Goal: Task Accomplishment & Management: Complete application form

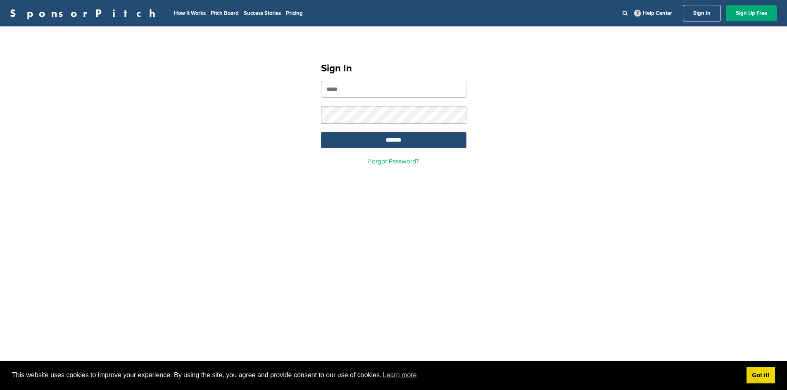
click at [398, 93] on input "email" at bounding box center [393, 89] width 145 height 17
type input "**********"
click at [321, 132] on input "*******" at bounding box center [393, 140] width 145 height 16
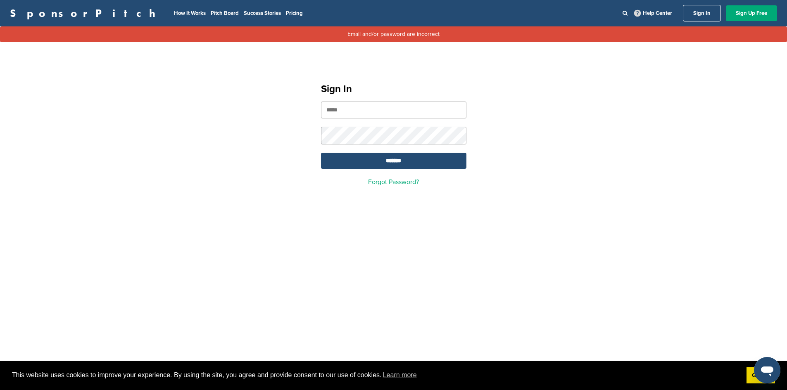
click at [355, 103] on input "email" at bounding box center [393, 110] width 145 height 17
type input "**********"
click at [321, 153] on input "*******" at bounding box center [393, 161] width 145 height 16
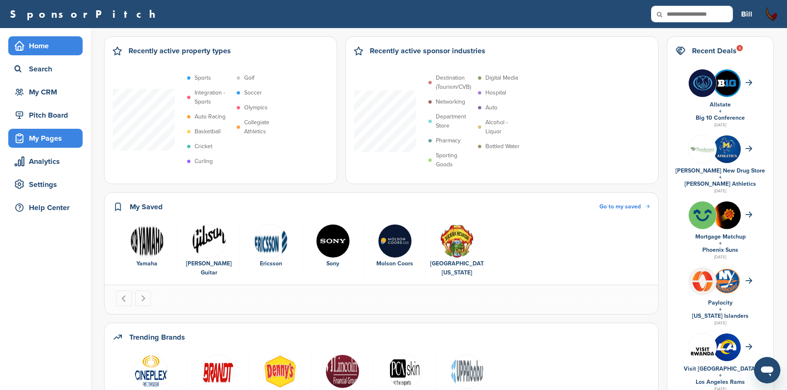
click at [50, 144] on div "My Pages" at bounding box center [47, 138] width 70 height 15
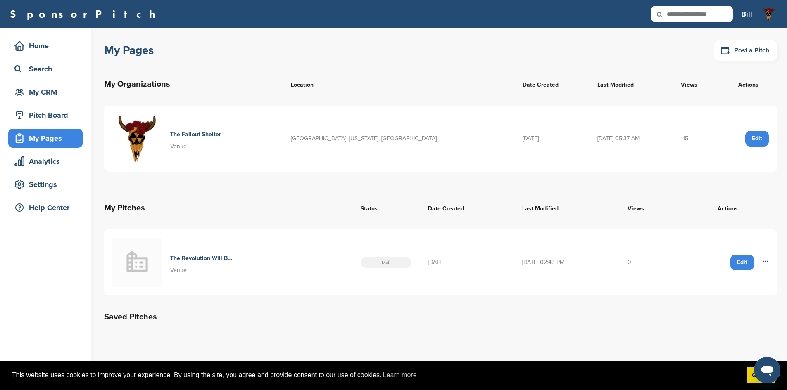
click at [756, 142] on div "Edit" at bounding box center [757, 139] width 24 height 16
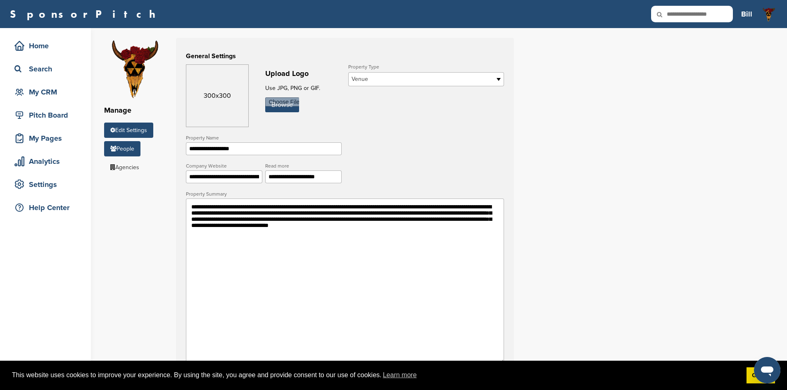
click at [137, 147] on link "People" at bounding box center [122, 148] width 36 height 15
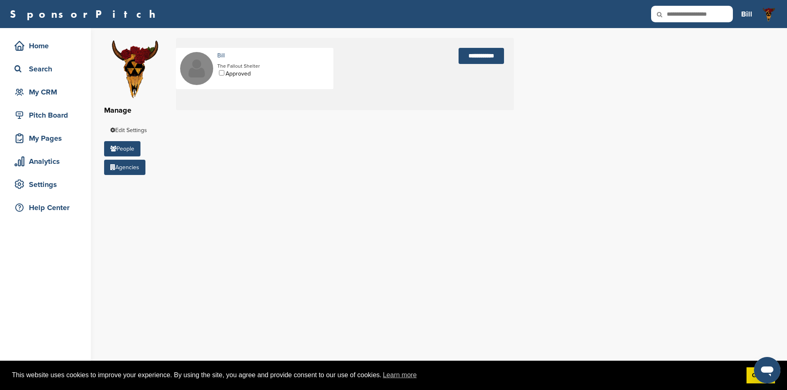
click at [120, 170] on link "Agencies" at bounding box center [124, 167] width 41 height 15
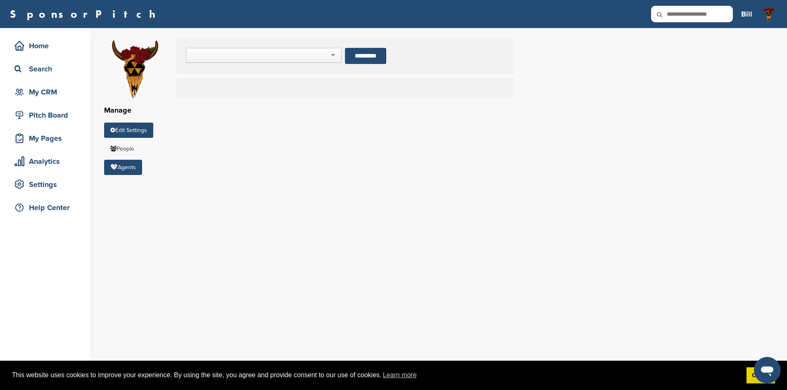
click at [119, 127] on link "Edit Settings" at bounding box center [128, 130] width 49 height 15
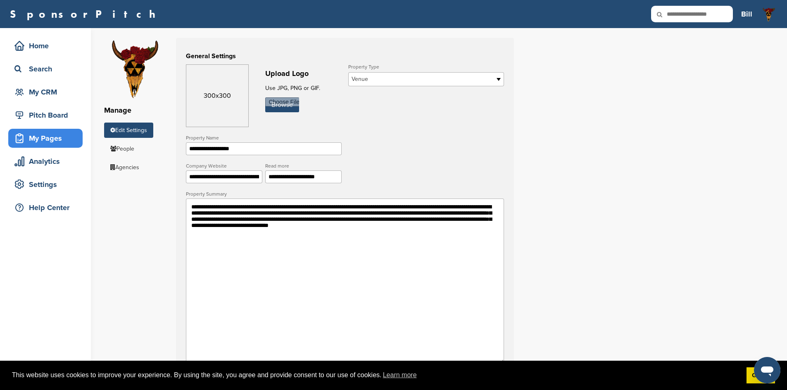
click at [52, 134] on div "My Pages" at bounding box center [47, 138] width 70 height 15
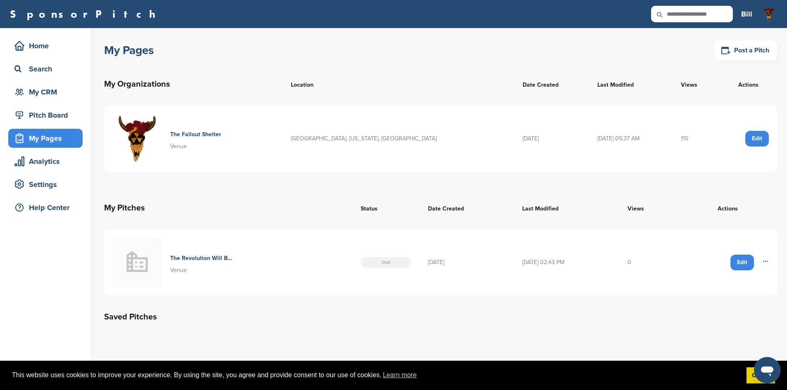
click at [740, 261] on div "Edit" at bounding box center [742, 263] width 24 height 16
click at [749, 262] on div "Edit" at bounding box center [742, 263] width 24 height 16
click at [192, 256] on h4 "The Revolution Will Be Televised" at bounding box center [202, 258] width 64 height 9
click at [196, 256] on h4 "The Revolution Will Be Televised" at bounding box center [202, 258] width 64 height 9
click at [219, 324] on div "My Pages Post a Pitch My Organizations Location Date Created Last Modified View…" at bounding box center [445, 185] width 683 height 314
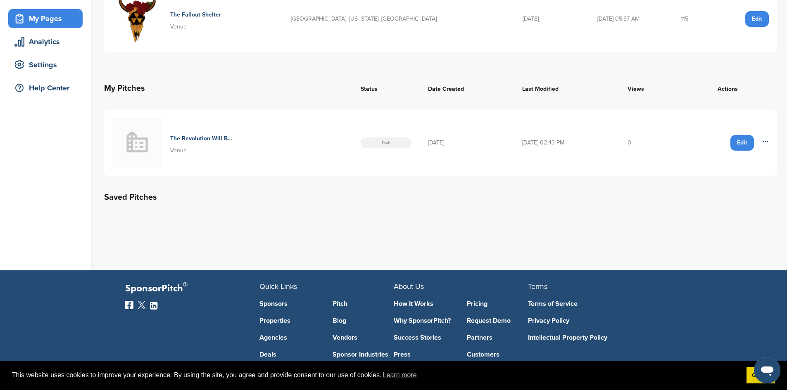
scroll to position [41, 0]
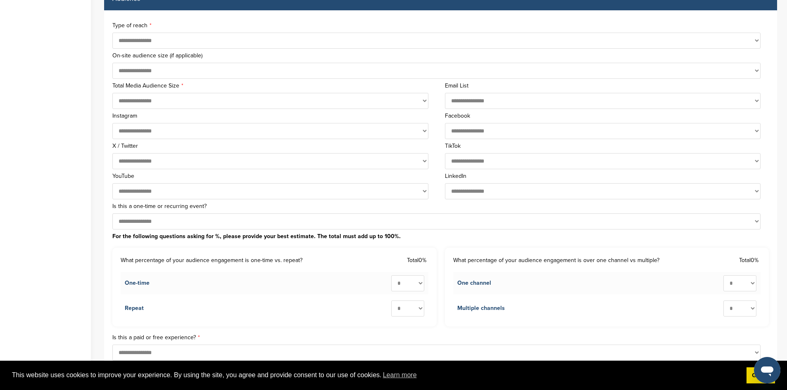
scroll to position [248, 0]
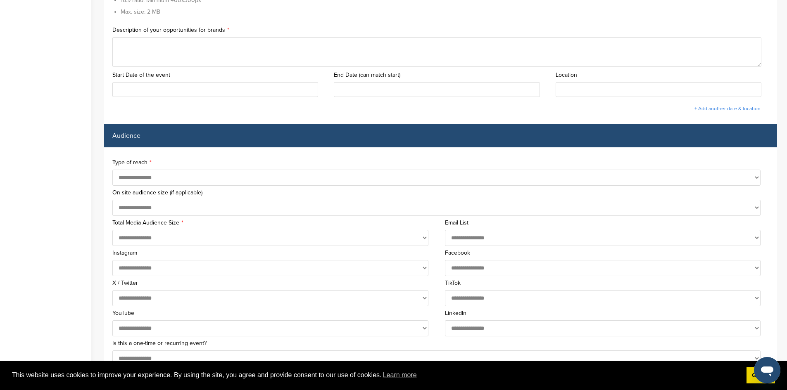
click at [174, 175] on select "**********" at bounding box center [436, 178] width 648 height 16
click at [112, 170] on select "**********" at bounding box center [436, 178] width 648 height 16
click at [240, 156] on div "**********" at bounding box center [440, 342] width 673 height 391
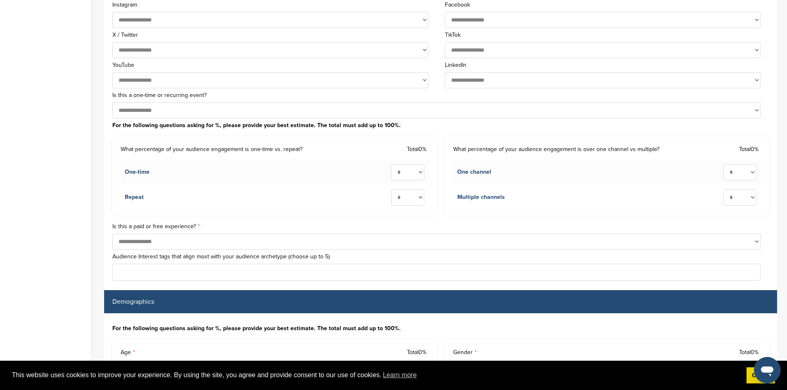
scroll to position [578, 0]
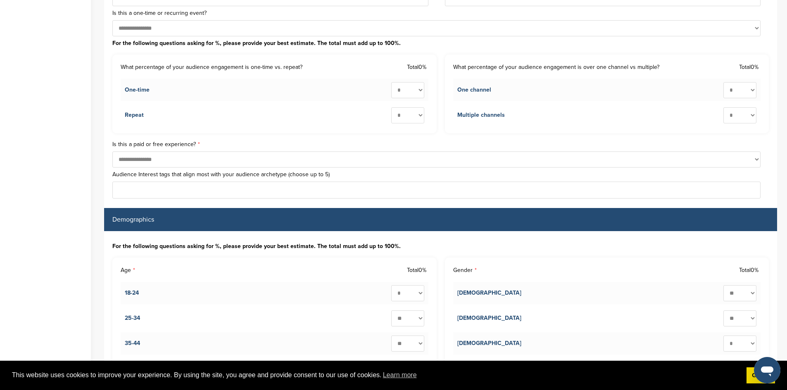
click at [158, 165] on select "**********" at bounding box center [436, 160] width 648 height 16
click at [163, 163] on select "**********" at bounding box center [436, 160] width 648 height 16
drag, startPoint x: 239, startPoint y: 40, endPoint x: 306, endPoint y: 48, distance: 67.3
click at [306, 48] on div "For the following questions asking for %, please provide your best estimate. Th…" at bounding box center [440, 88] width 656 height 97
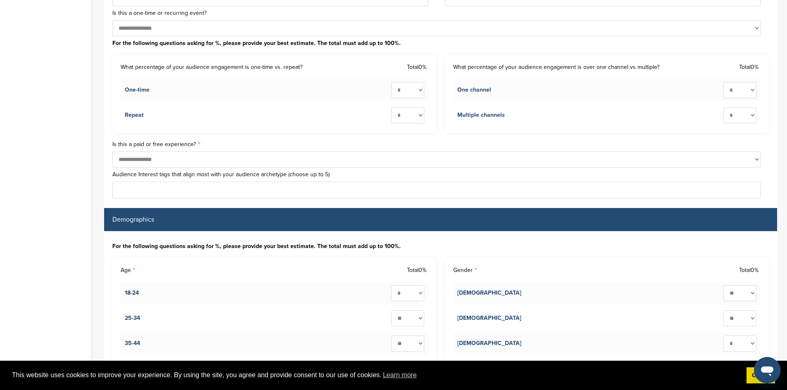
click at [306, 48] on div "For the following questions asking for %, please provide your best estimate. Th…" at bounding box center [440, 88] width 656 height 97
drag, startPoint x: 227, startPoint y: 65, endPoint x: 178, endPoint y: 65, distance: 48.7
click at [178, 65] on label "What percentage of your audience engagement is one-time vs. repeat?" at bounding box center [212, 67] width 182 height 9
drag, startPoint x: 201, startPoint y: 64, endPoint x: 275, endPoint y: 74, distance: 74.2
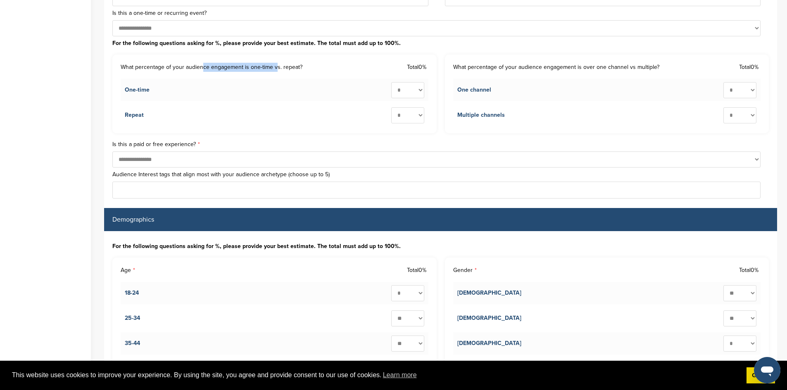
click at [274, 74] on div "What percentage of your audience engagement is one-time vs. repeat? Total 0%" at bounding box center [275, 67] width 308 height 17
click at [278, 64] on label "What percentage of your audience engagement is one-time vs. repeat?" at bounding box center [212, 67] width 182 height 9
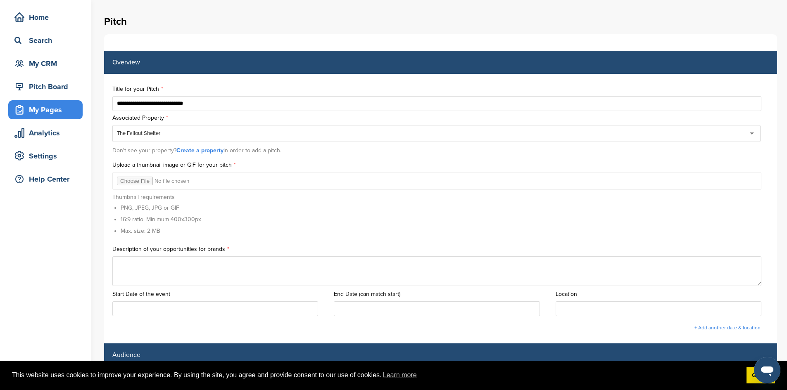
scroll to position [0, 0]
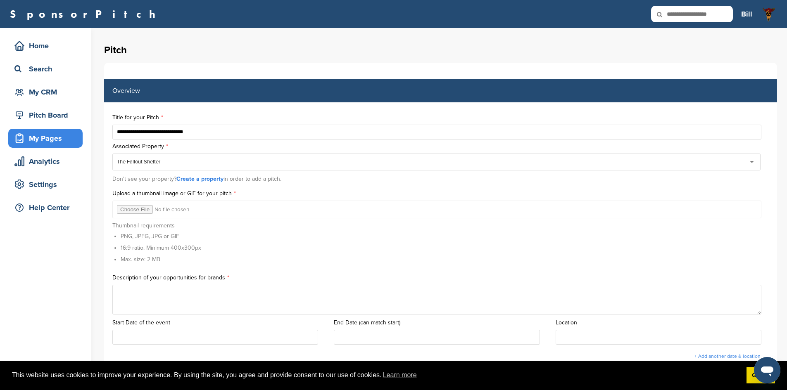
click at [132, 209] on input "file" at bounding box center [436, 210] width 649 height 18
click at [136, 211] on input "file" at bounding box center [436, 210] width 649 height 18
click at [235, 236] on div "Thumbnail requirements PNG, JPEG, JPG or GIF 16:9 ratio. Minimum 400x300px Max.…" at bounding box center [440, 244] width 656 height 52
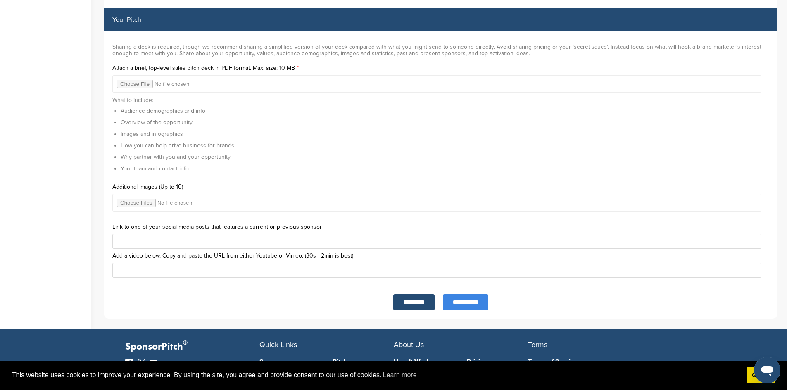
scroll to position [2601, 0]
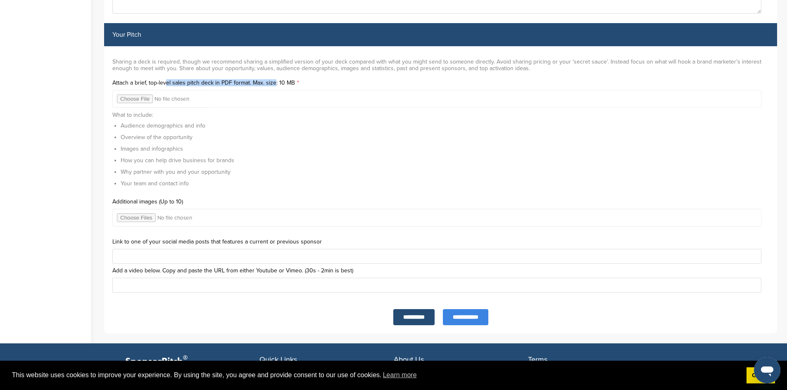
drag, startPoint x: 167, startPoint y: 81, endPoint x: 274, endPoint y: 81, distance: 106.9
click at [274, 81] on label "Attach a brief, top-level sales pitch deck in PDF format. Max. size: 10 MB" at bounding box center [440, 83] width 656 height 6
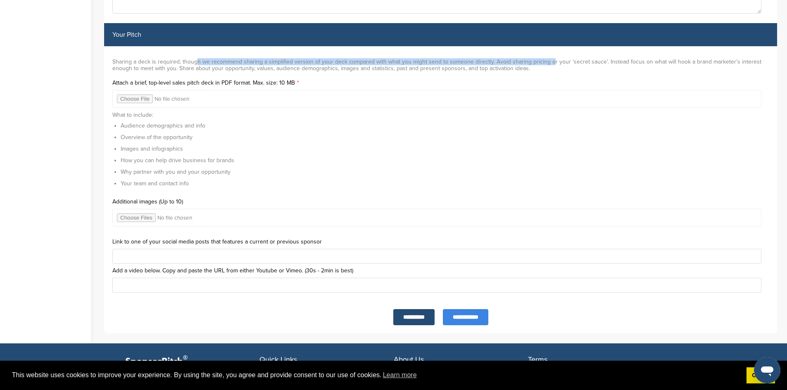
drag, startPoint x: 194, startPoint y: 59, endPoint x: 547, endPoint y: 59, distance: 353.0
click at [547, 59] on div "Sharing a deck is required, though we recommend sharing a simplified version of…" at bounding box center [440, 65] width 656 height 21
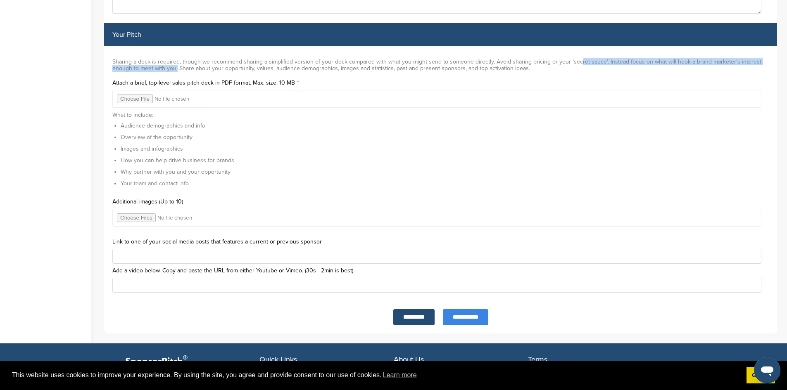
drag, startPoint x: 573, startPoint y: 59, endPoint x: 175, endPoint y: 68, distance: 397.7
click at [175, 68] on div "Sharing a deck is required, though we recommend sharing a simplified version of…" at bounding box center [440, 65] width 656 height 21
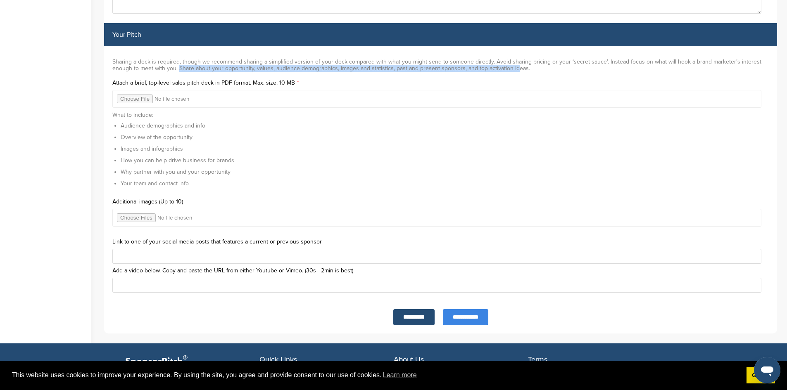
drag, startPoint x: 177, startPoint y: 65, endPoint x: 511, endPoint y: 67, distance: 334.0
click at [511, 67] on div "Sharing a deck is required, though we recommend sharing a simplified version of…" at bounding box center [440, 65] width 656 height 21
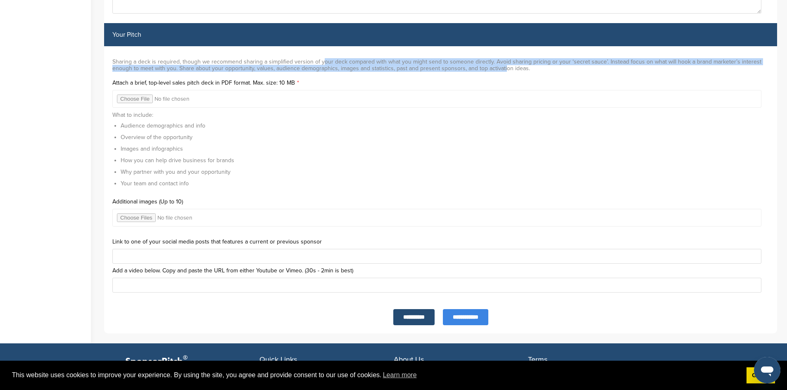
drag, startPoint x: 501, startPoint y: 65, endPoint x: 314, endPoint y: 59, distance: 187.1
click at [317, 60] on div "Sharing a deck is required, though we recommend sharing a simplified version of…" at bounding box center [440, 65] width 656 height 21
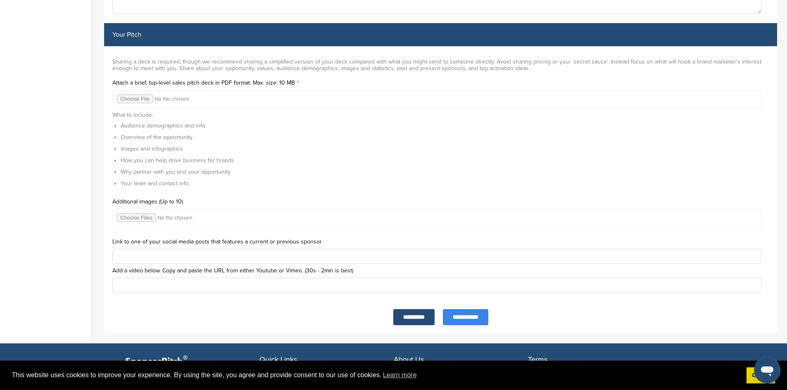
click at [314, 59] on div "Sharing a deck is required, though we recommend sharing a simplified version of…" at bounding box center [440, 65] width 656 height 21
drag, startPoint x: 126, startPoint y: 149, endPoint x: 136, endPoint y: 164, distance: 17.6
click at [136, 164] on ul "Audience demographics and info Overview of the opportunity Images and infograph…" at bounding box center [440, 154] width 656 height 66
drag, startPoint x: 135, startPoint y: 171, endPoint x: 123, endPoint y: 156, distance: 18.8
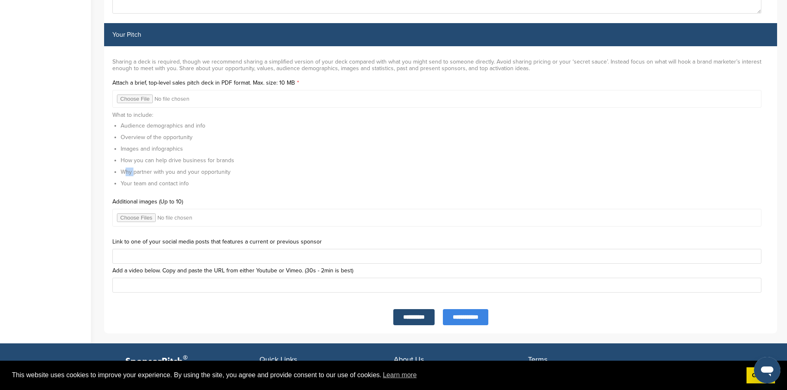
click at [124, 159] on ul "Audience demographics and info Overview of the opportunity Images and infograph…" at bounding box center [440, 154] width 656 height 66
click at [122, 153] on ul "Audience demographics and info Overview of the opportunity Images and infograph…" at bounding box center [440, 154] width 656 height 66
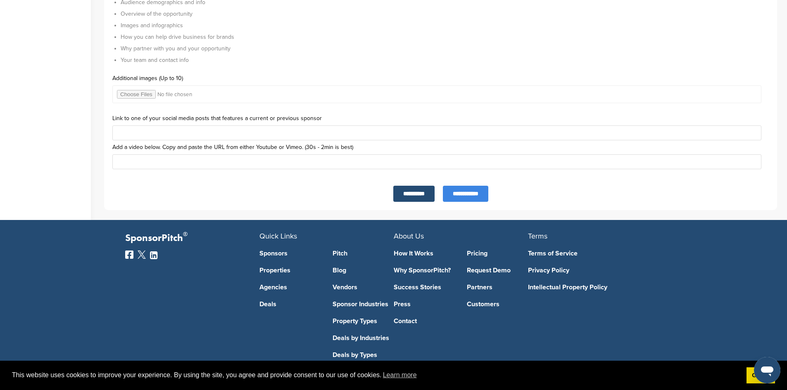
scroll to position [2725, 0]
drag, startPoint x: 315, startPoint y: 145, endPoint x: 299, endPoint y: 145, distance: 15.7
click at [299, 145] on label "Add a video below. Copy and paste the URL from either Youtube or Vimeo. (30s - …" at bounding box center [440, 147] width 656 height 6
click at [216, 145] on label "Add a video below. Copy and paste the URL from either Youtube or Vimeo. (30s - …" at bounding box center [440, 147] width 656 height 6
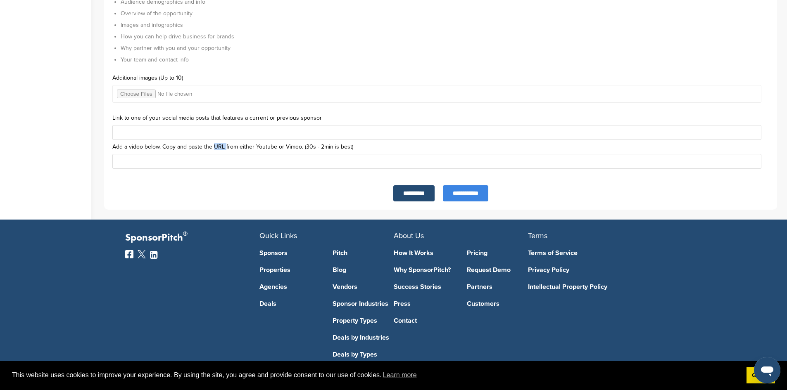
click at [216, 145] on label "Add a video below. Copy and paste the URL from either Youtube or Vimeo. (30s - …" at bounding box center [440, 147] width 656 height 6
drag, startPoint x: 285, startPoint y: 146, endPoint x: 299, endPoint y: 146, distance: 14.5
click at [299, 146] on label "Add a video below. Copy and paste the URL from either Youtube or Vimeo. (30s - …" at bounding box center [440, 147] width 656 height 6
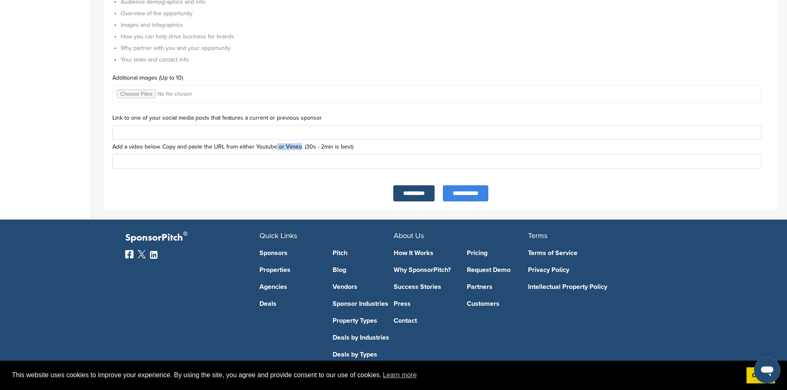
drag, startPoint x: 300, startPoint y: 147, endPoint x: 275, endPoint y: 147, distance: 25.6
click at [275, 147] on label "Add a video below. Copy and paste the URL from either Youtube or Vimeo. (30s - …" at bounding box center [440, 147] width 656 height 6
drag, startPoint x: 204, startPoint y: 119, endPoint x: 229, endPoint y: 118, distance: 25.6
click at [229, 118] on label "Link to one of your social media posts that features a current or previous spon…" at bounding box center [440, 118] width 656 height 6
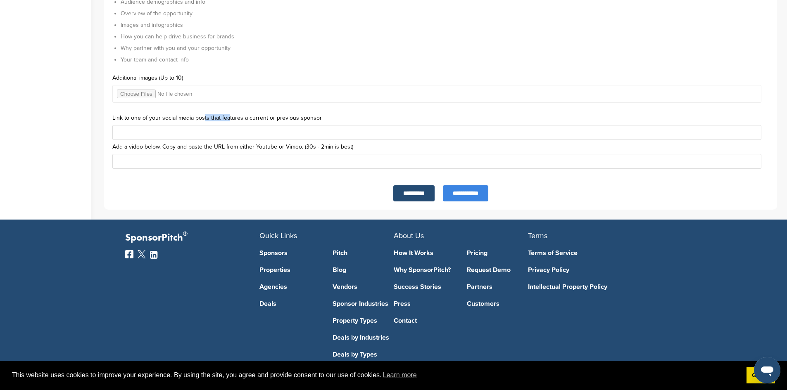
click at [229, 118] on label "Link to one of your social media posts that features a current or previous spon…" at bounding box center [440, 118] width 656 height 6
drag, startPoint x: 244, startPoint y: 119, endPoint x: 213, endPoint y: 119, distance: 31.4
click at [213, 119] on label "Link to one of your social media posts that features a current or previous spon…" at bounding box center [440, 118] width 656 height 6
drag, startPoint x: 213, startPoint y: 119, endPoint x: 225, endPoint y: 119, distance: 12.0
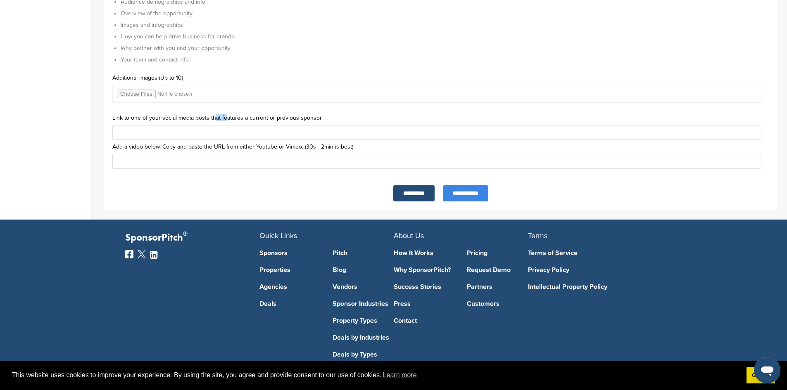
click at [225, 119] on label "Link to one of your social media posts that features a current or previous spon…" at bounding box center [440, 118] width 656 height 6
drag, startPoint x: 230, startPoint y: 118, endPoint x: 265, endPoint y: 118, distance: 34.7
click at [265, 118] on label "Link to one of your social media posts that features a current or previous spon…" at bounding box center [440, 118] width 656 height 6
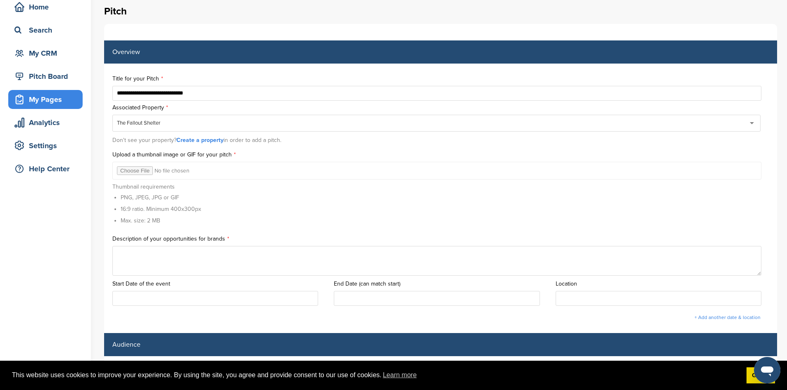
scroll to position [0, 0]
